Goal: Use online tool/utility: Use online tool/utility

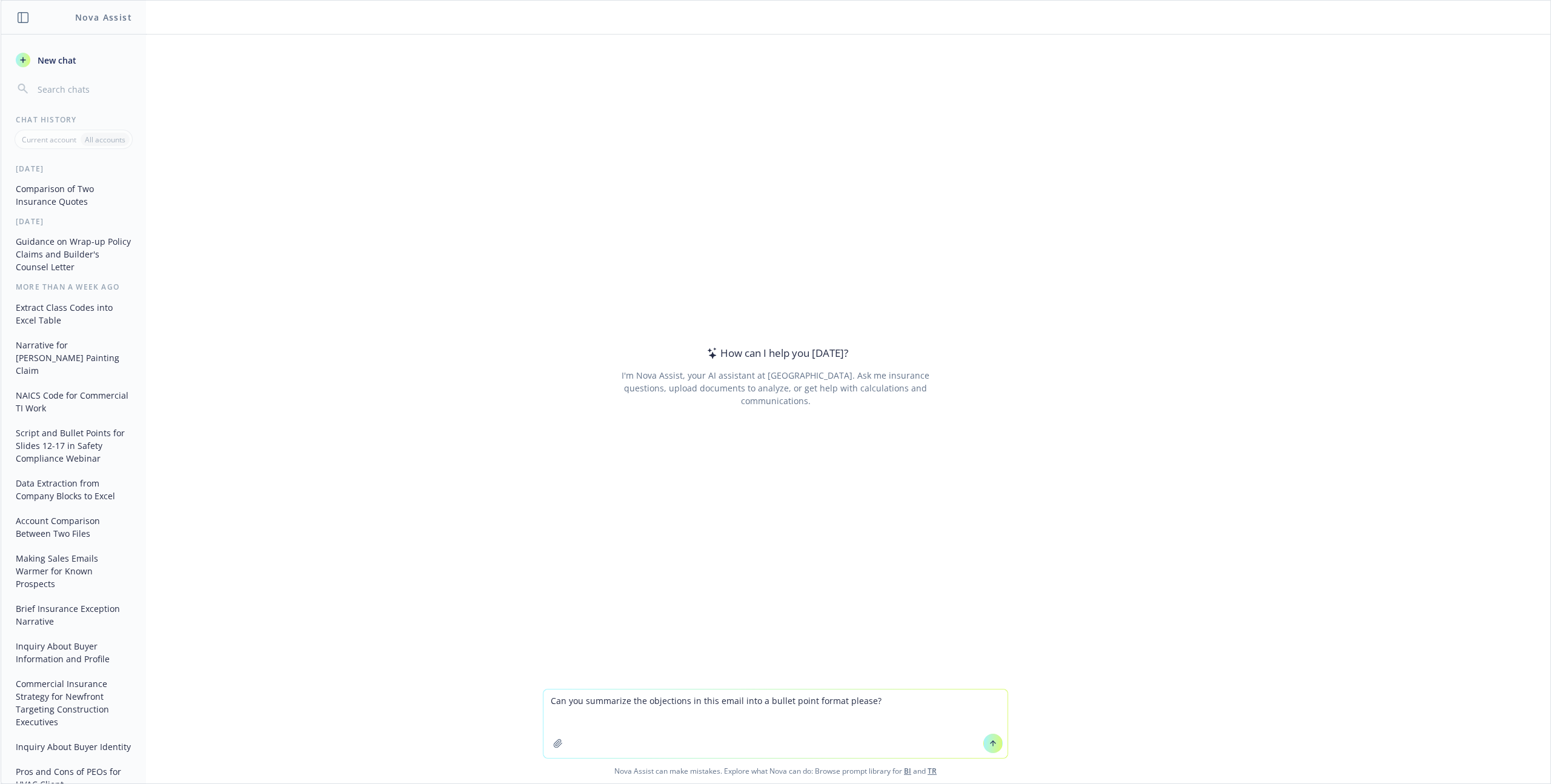
type textarea "Can you summarize the objections in this email into a bullet point format pleas…"
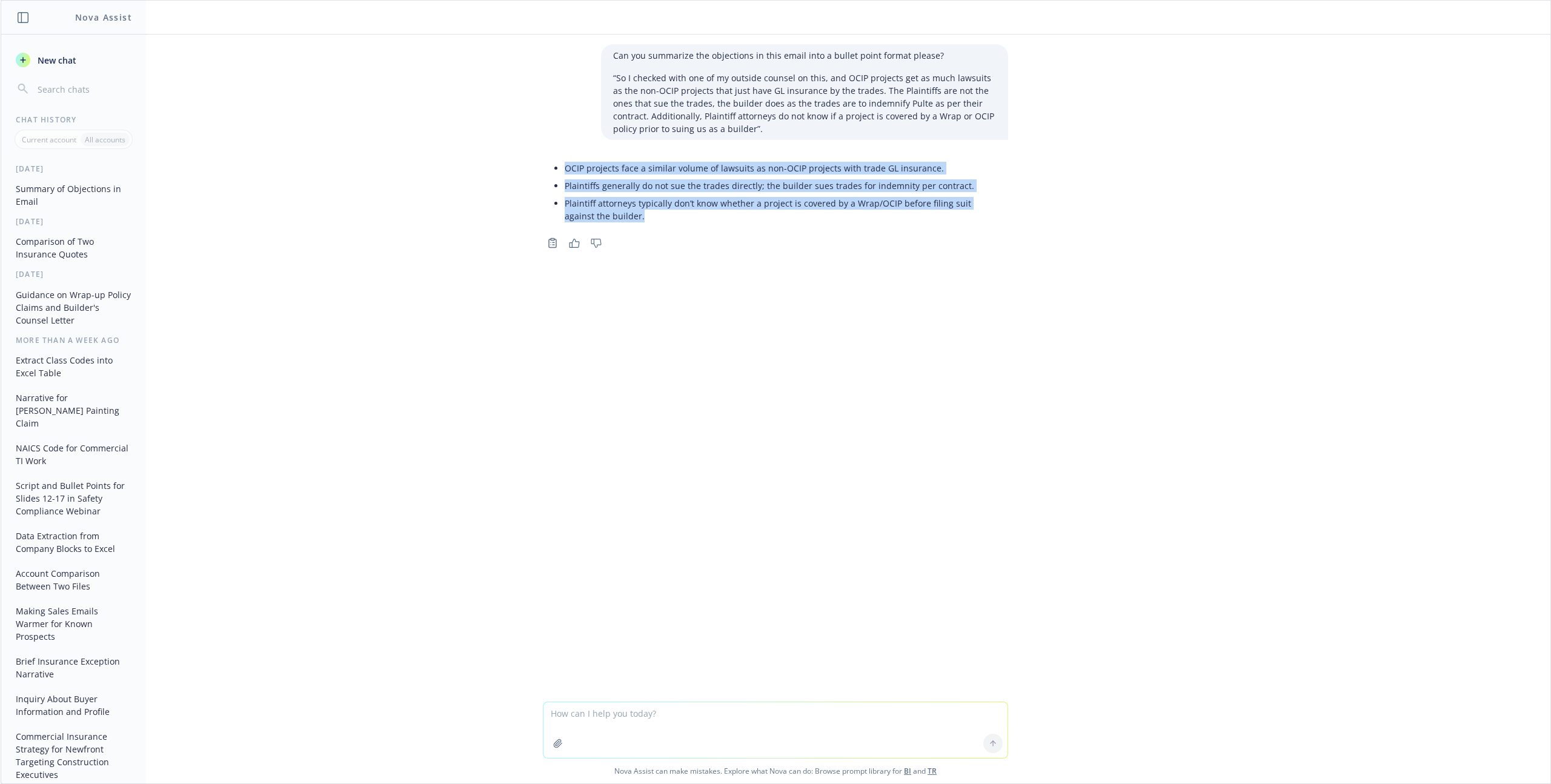
drag, startPoint x: 613, startPoint y: 217, endPoint x: 553, endPoint y: 171, distance: 75.6
click at [565, 171] on ul "OCIP projects face a similar volume of lawsuits as non-OCIP projects with trade…" at bounding box center [780, 192] width 432 height 65
copy ul "OCIP projects face a similar volume of lawsuits as non-OCIP projects with trade…"
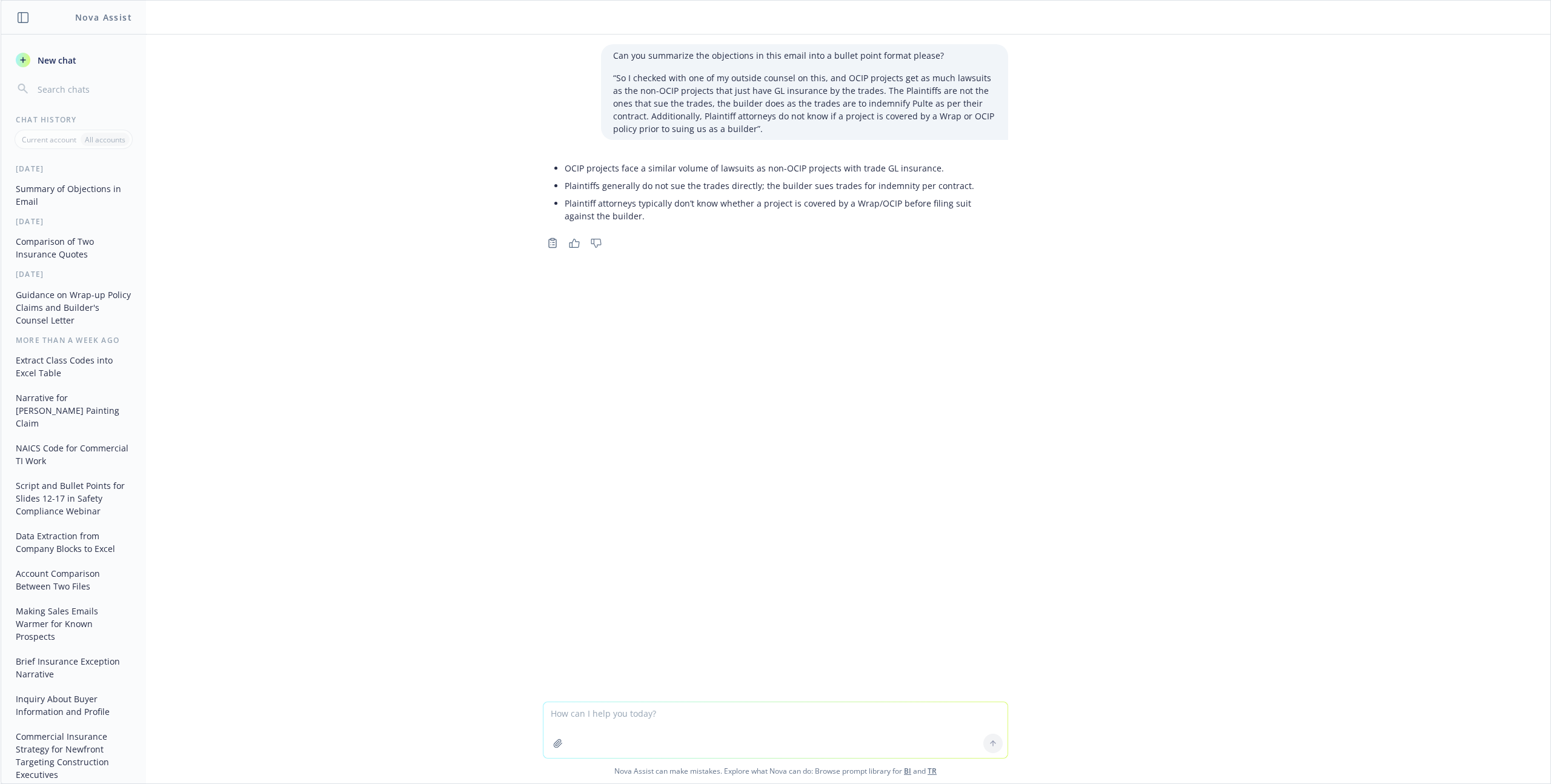
click at [631, 714] on textarea at bounding box center [776, 730] width 464 height 56
paste textarea "LOR. Ip, Dolo. Sita, conse Adip. E’s doe te inci. U lab etd magnaali en ad Mini…"
type textarea "Lor ipsu dolo sitam co adip elitse DOE. Te, Inci. Utla, etdol Magn. A’e adm ve …"
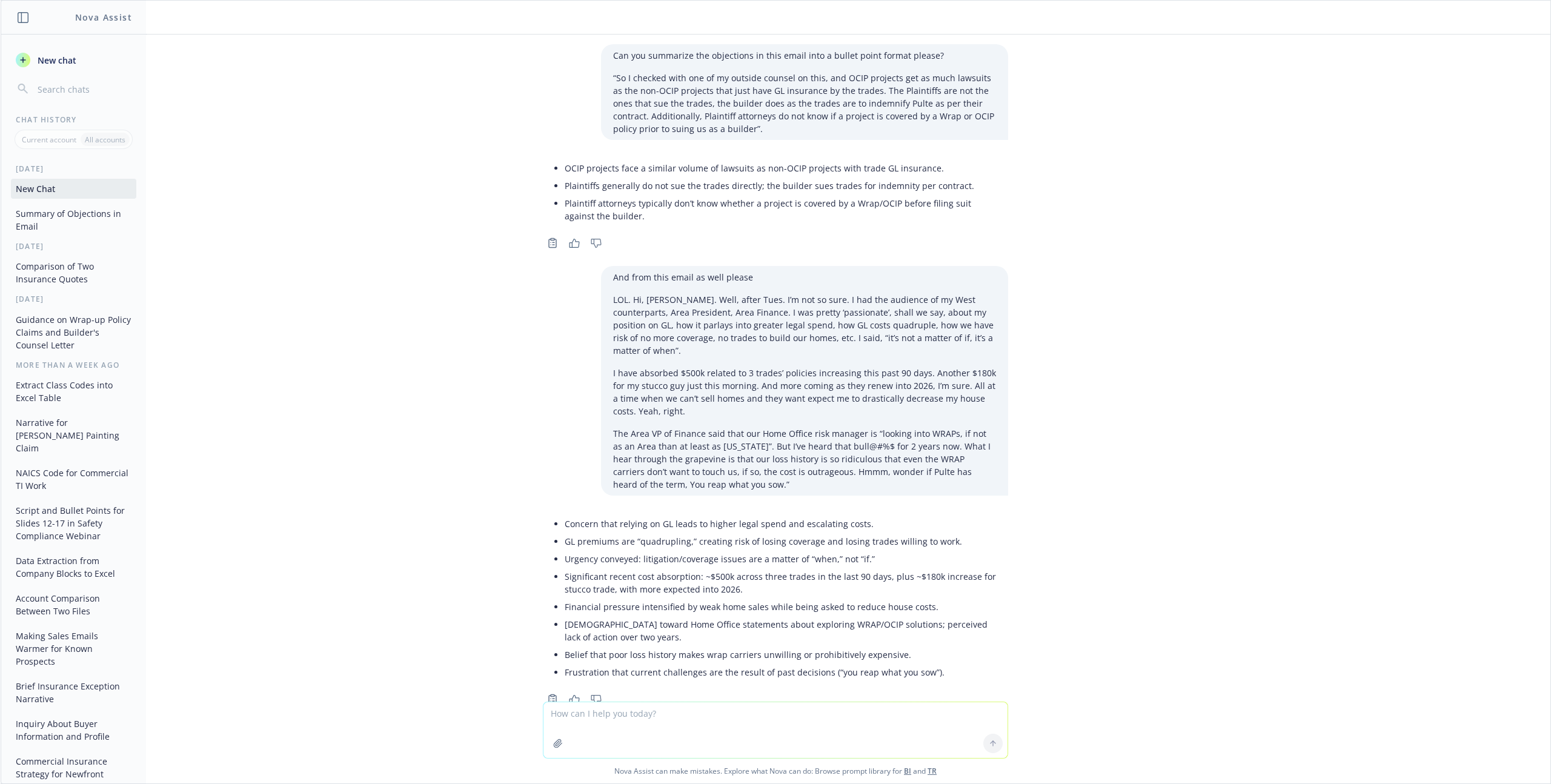
scroll to position [22, 0]
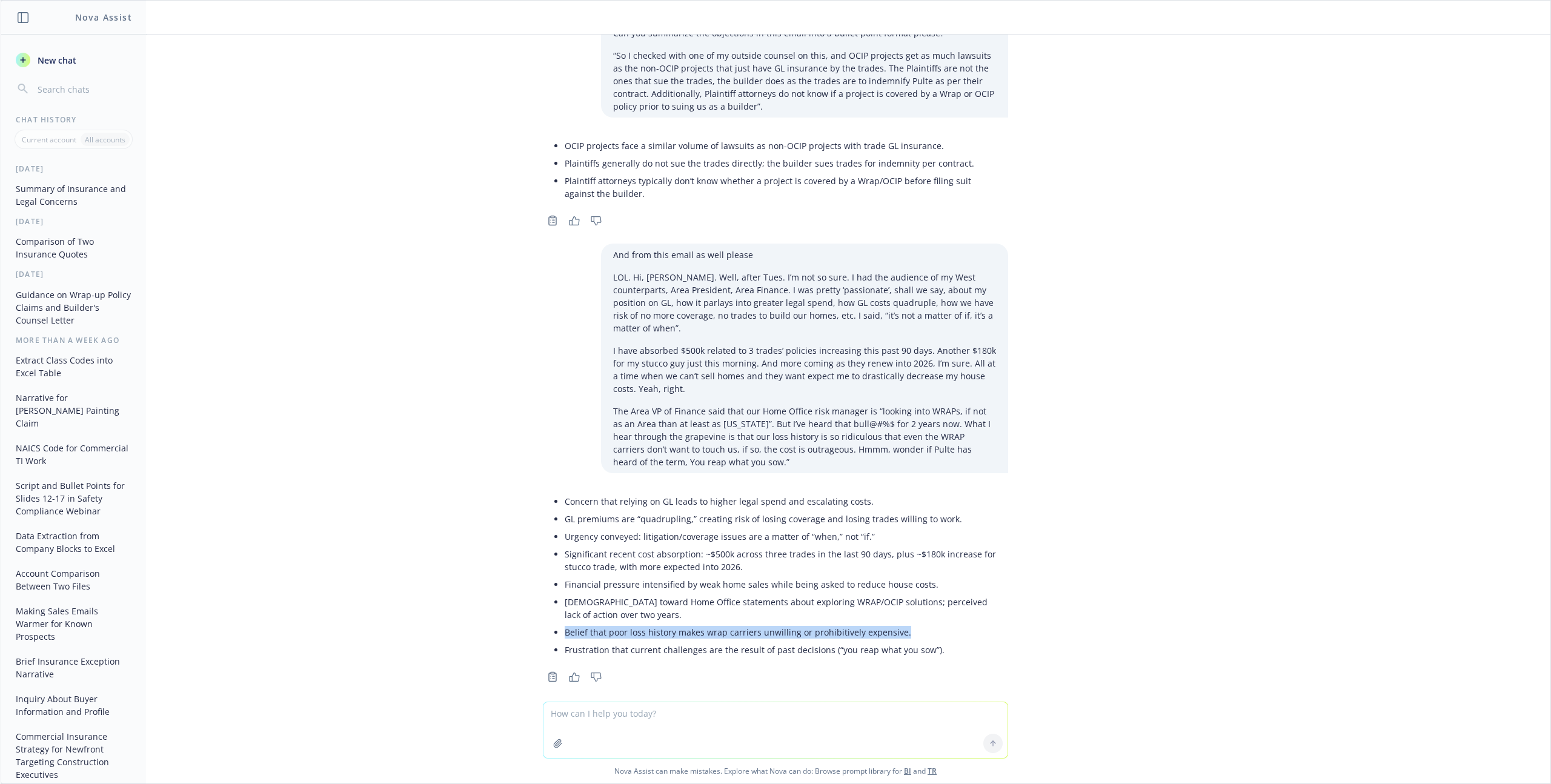
drag, startPoint x: 897, startPoint y: 618, endPoint x: 557, endPoint y: 616, distance: 340.0
click at [565, 623] on li "Belief that poor loss history makes wrap carriers unwilling or prohibitively ex…" at bounding box center [780, 632] width 432 height 18
copy li "Belief that poor loss history makes wrap carriers unwilling or prohibitively ex…"
click at [42, 85] on input "button" at bounding box center [83, 88] width 96 height 17
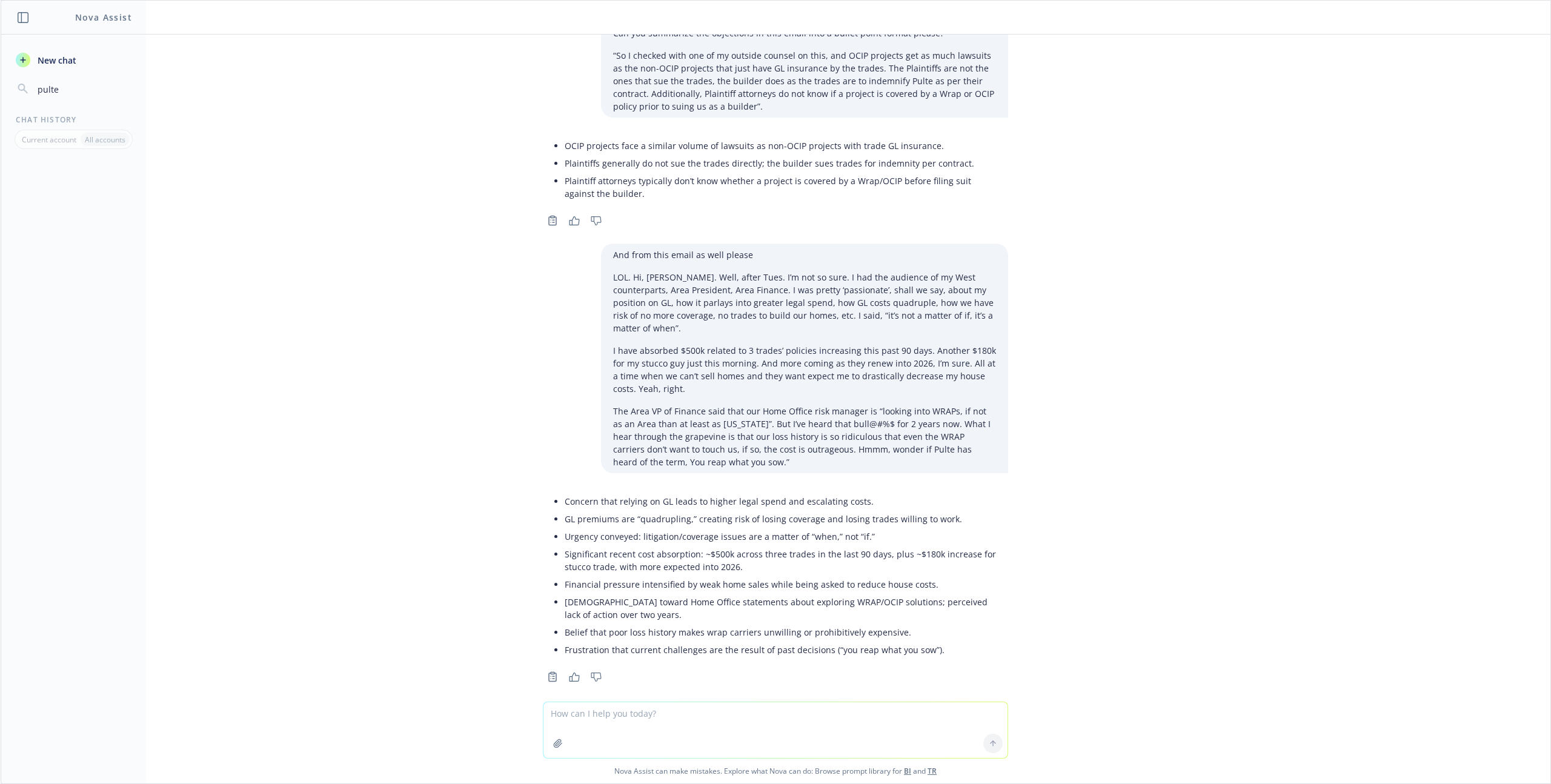
type input "pulte"
